Goal: Information Seeking & Learning: Learn about a topic

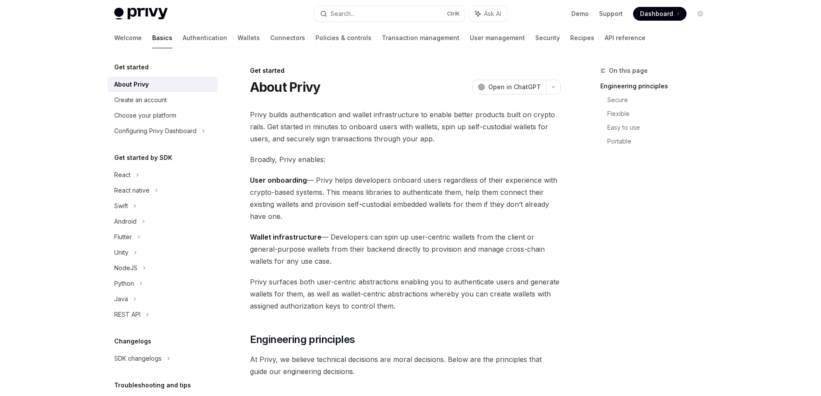
click at [146, 19] on img at bounding box center [140, 14] width 53 height 12
type textarea "*"
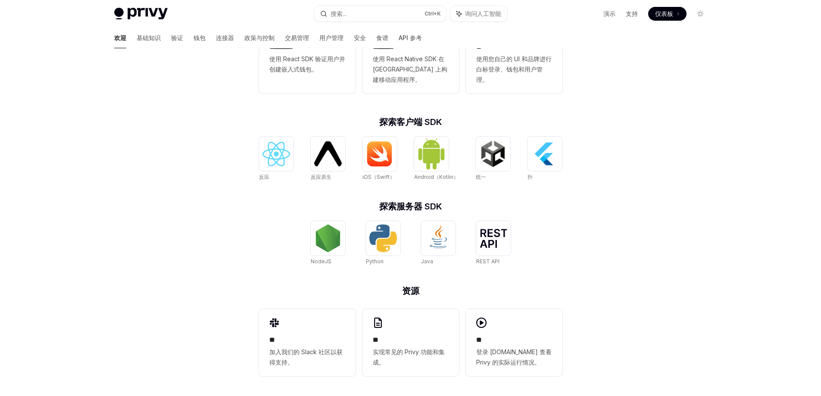
scroll to position [279, 0]
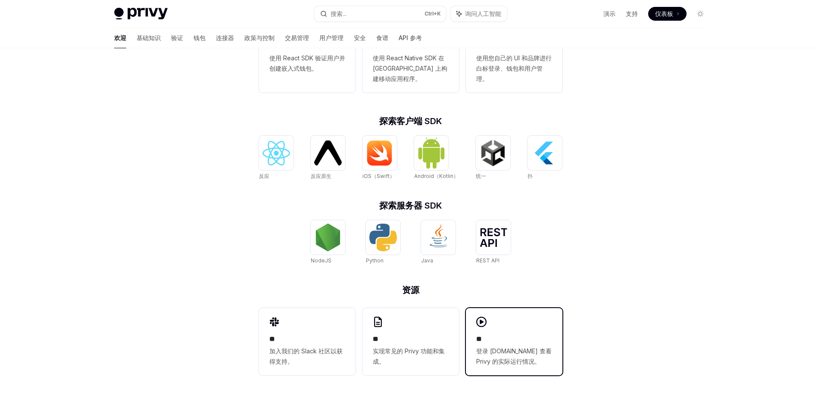
click at [496, 334] on div "** 登录 [DOMAIN_NAME] 查看 Privy 的实际运行情况。" at bounding box center [514, 341] width 97 height 67
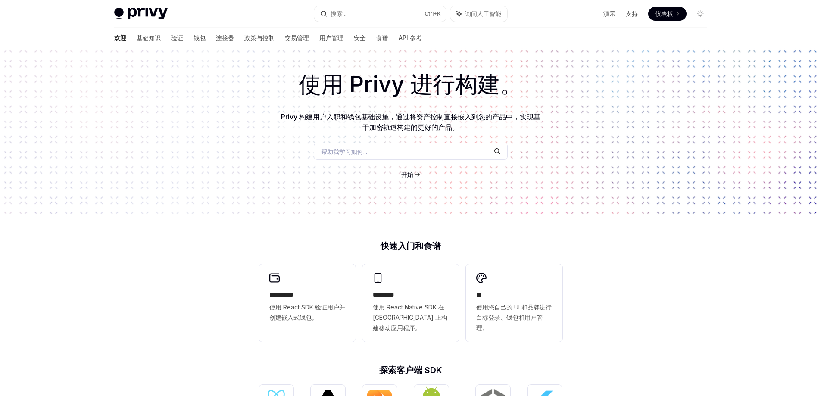
scroll to position [0, 0]
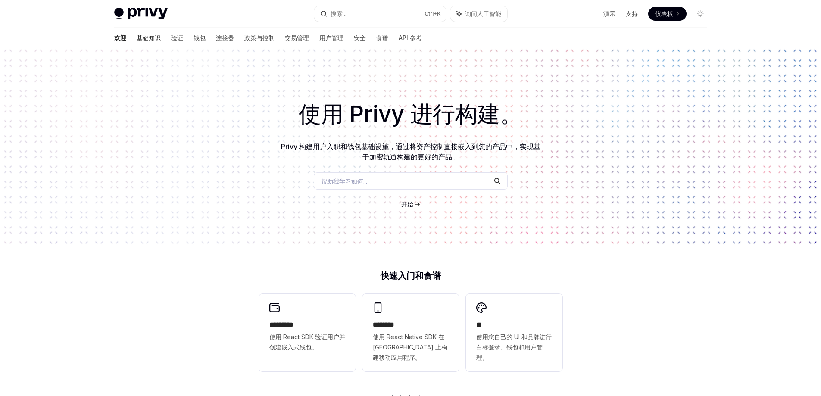
click at [137, 38] on font "基础知识" at bounding box center [149, 37] width 24 height 7
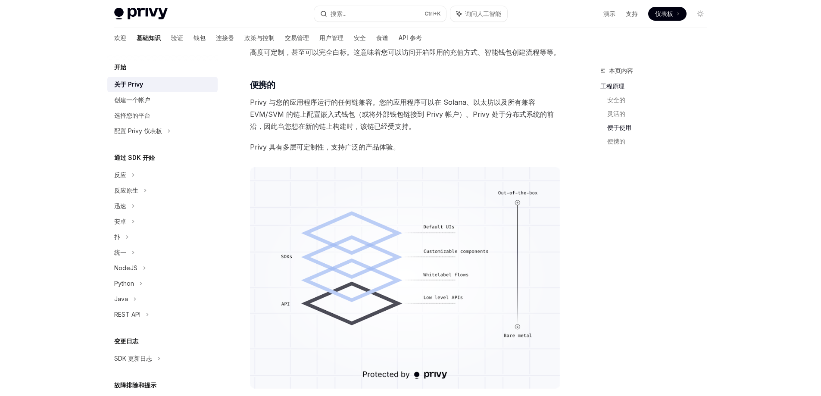
scroll to position [611, 0]
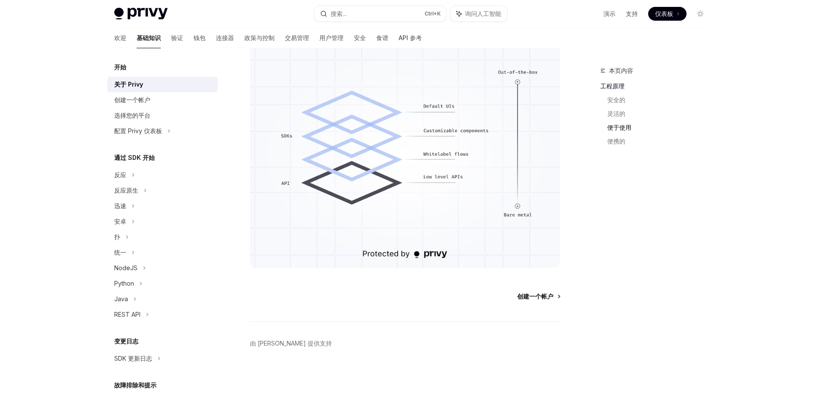
click at [544, 301] on span "创建一个帐户" at bounding box center [535, 296] width 36 height 9
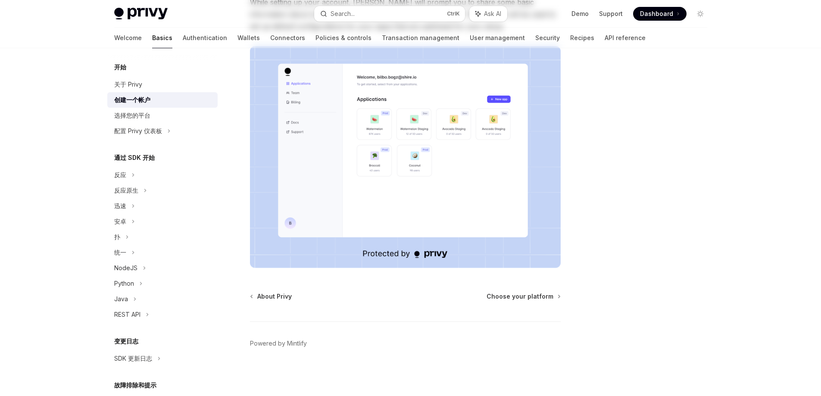
type textarea "*"
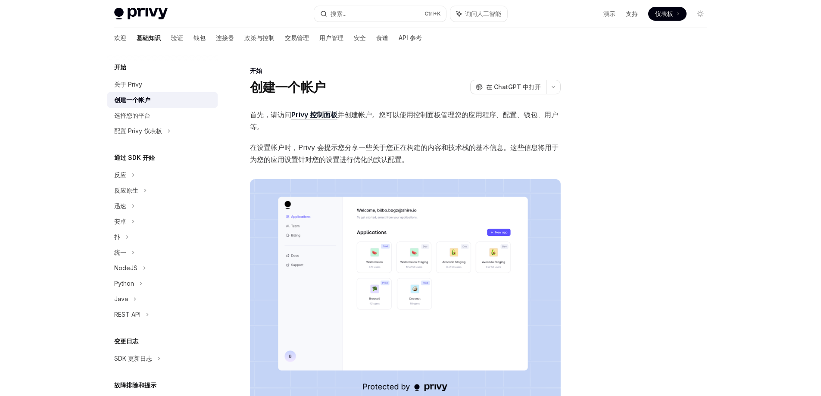
click at [312, 116] on font "Privy 控制面板" at bounding box center [315, 114] width 46 height 9
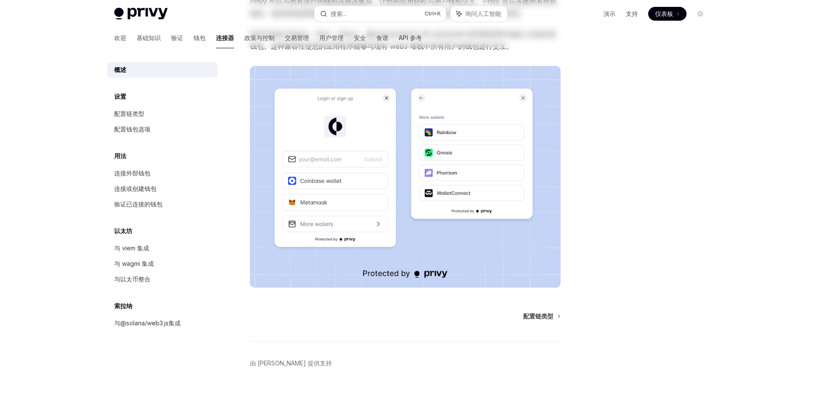
scroll to position [120, 0]
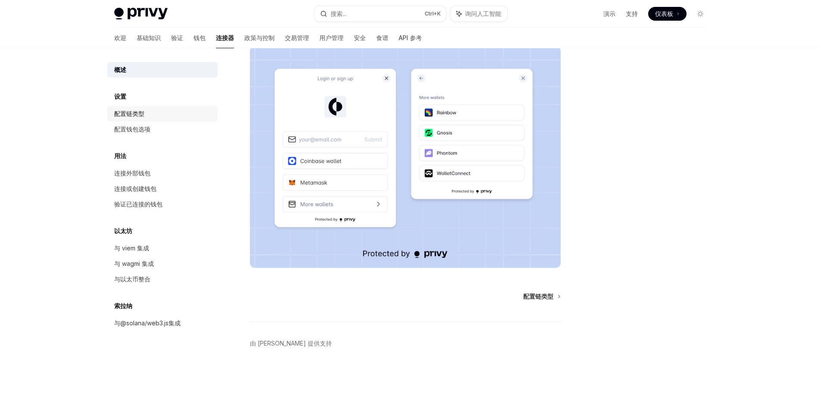
click at [138, 109] on div "配置链类型" at bounding box center [129, 114] width 30 height 10
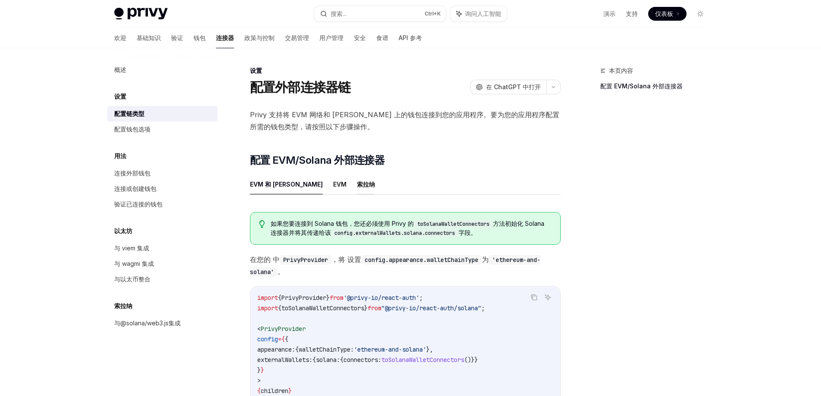
click at [357, 184] on font "索拉纳" at bounding box center [366, 184] width 18 height 7
type textarea "*"
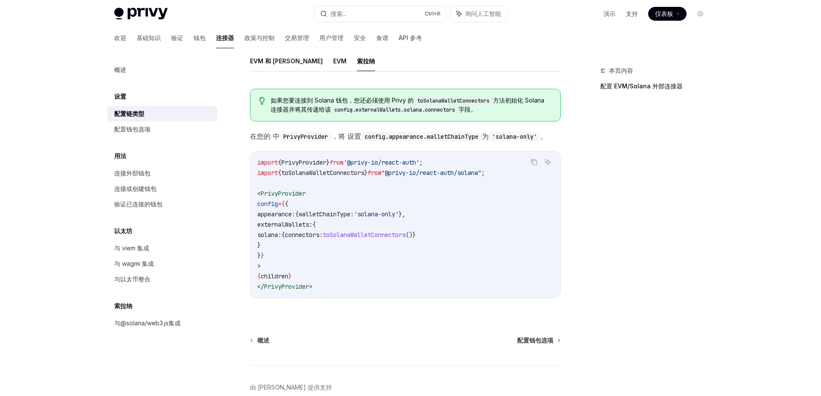
scroll to position [131, 0]
